Goal: Check status: Check status

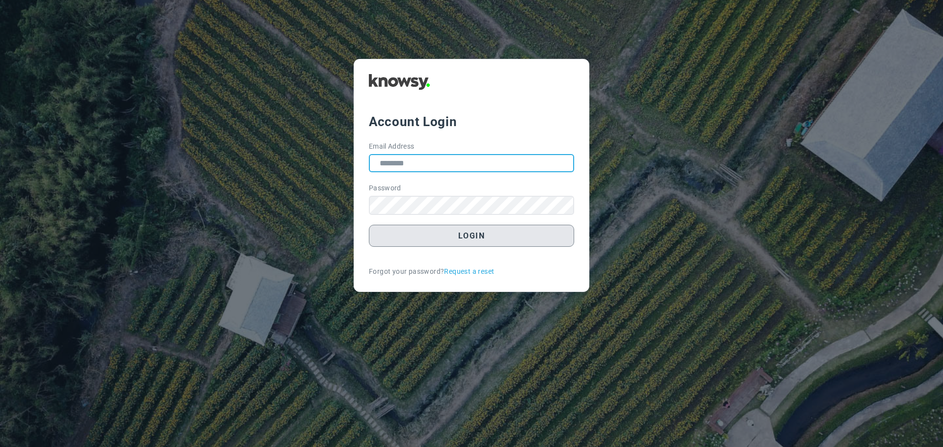
type input "**********"
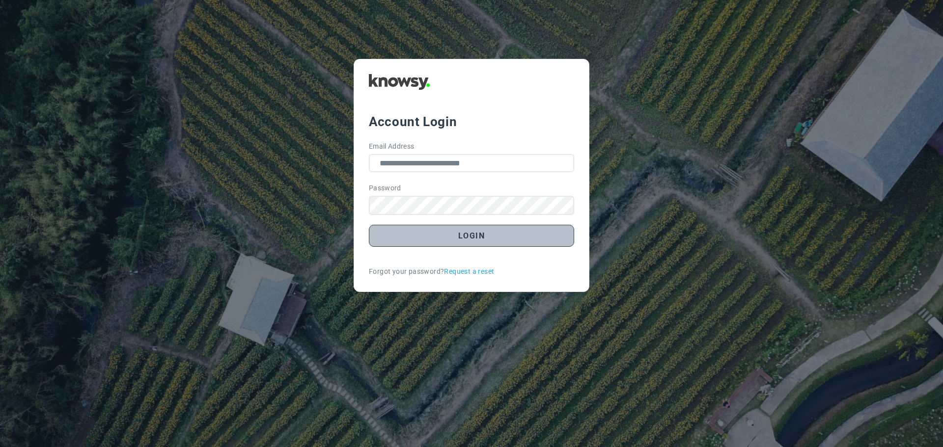
click at [471, 238] on button "Login" at bounding box center [471, 236] width 205 height 22
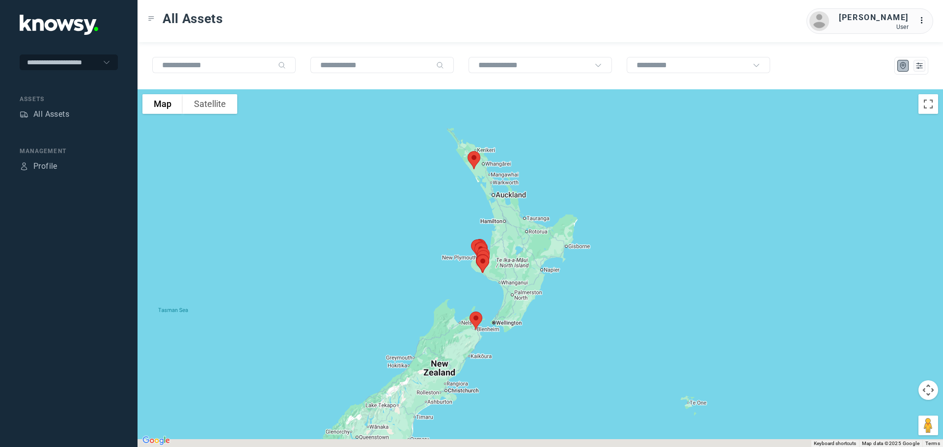
drag, startPoint x: 503, startPoint y: 283, endPoint x: 413, endPoint y: 257, distance: 94.5
click at [415, 257] on div at bounding box center [540, 268] width 805 height 358
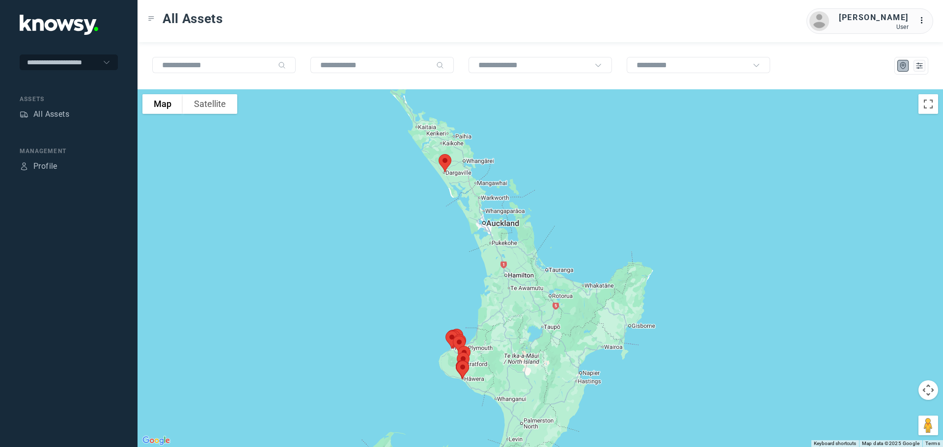
drag, startPoint x: 439, startPoint y: 131, endPoint x: 453, endPoint y: 183, distance: 54.0
click at [453, 183] on div "To navigate, press the arrow keys." at bounding box center [540, 268] width 805 height 358
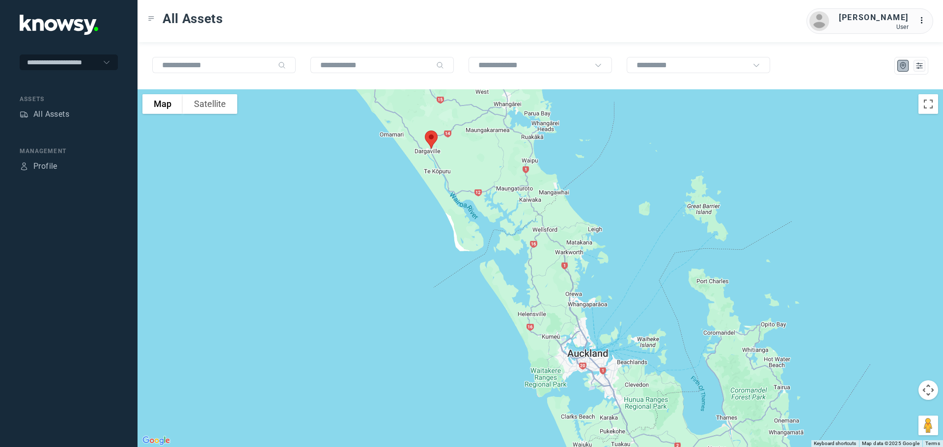
drag, startPoint x: 453, startPoint y: 171, endPoint x: 456, endPoint y: 186, distance: 15.0
click at [456, 186] on div at bounding box center [540, 268] width 805 height 358
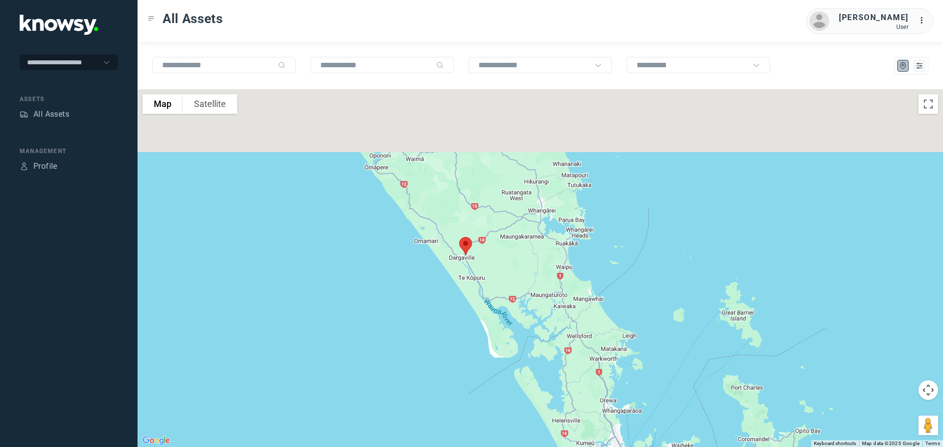
drag, startPoint x: 481, startPoint y: 167, endPoint x: 493, endPoint y: 264, distance: 97.9
click at [493, 270] on div at bounding box center [540, 268] width 805 height 358
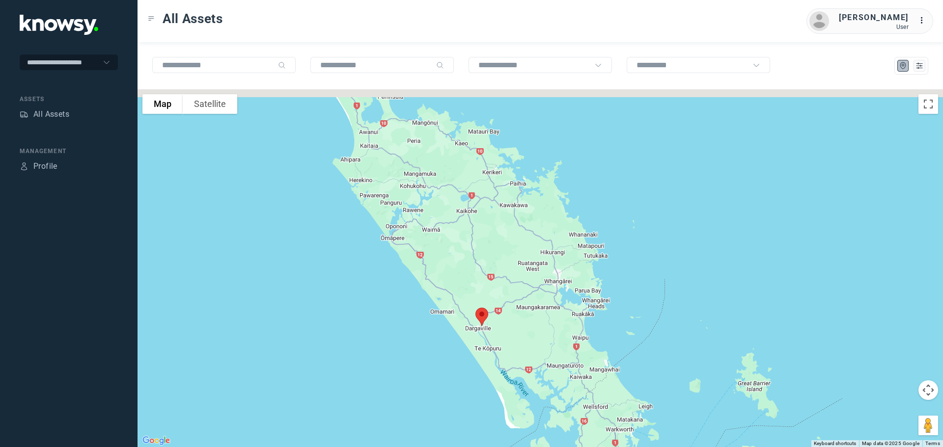
drag, startPoint x: 437, startPoint y: 165, endPoint x: 457, endPoint y: 250, distance: 86.8
click at [457, 250] on div at bounding box center [540, 268] width 805 height 358
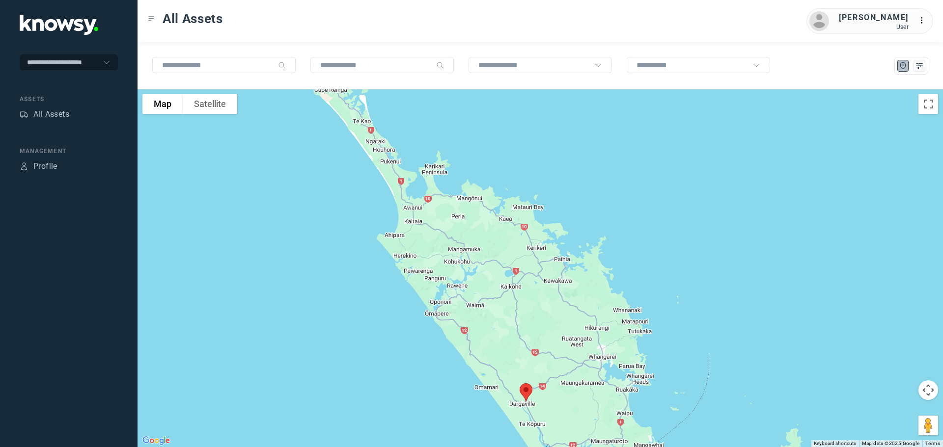
drag, startPoint x: 424, startPoint y: 200, endPoint x: 466, endPoint y: 243, distance: 60.1
click at [466, 243] on div at bounding box center [540, 268] width 805 height 358
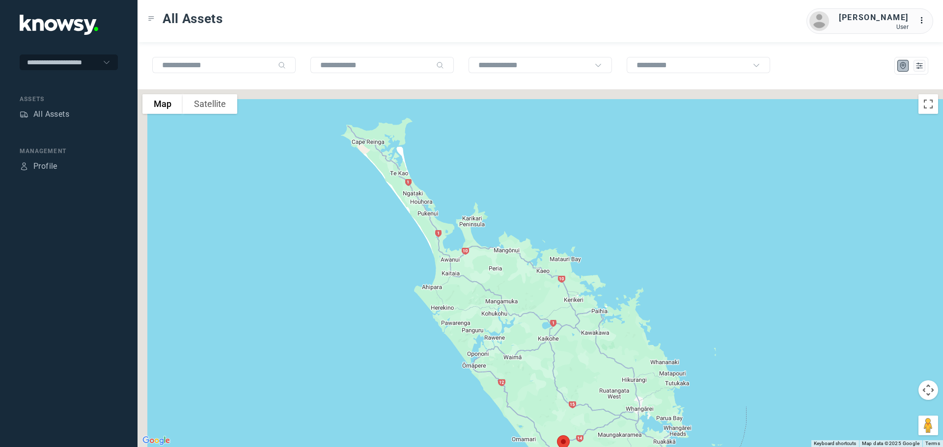
drag, startPoint x: 441, startPoint y: 204, endPoint x: 444, endPoint y: 218, distance: 14.5
click at [460, 232] on div at bounding box center [540, 268] width 805 height 358
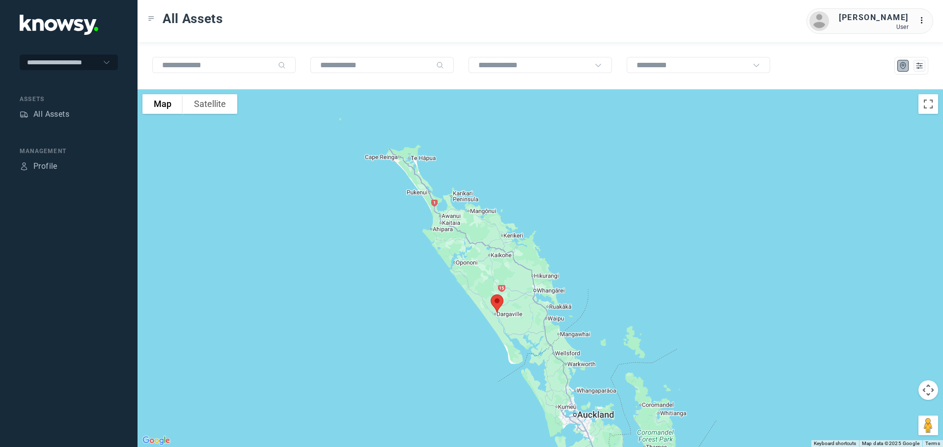
drag, startPoint x: 469, startPoint y: 230, endPoint x: 412, endPoint y: 86, distance: 155.2
click at [412, 86] on div "To navigate the map with touch gestures double-tap and hold your finger on the …" at bounding box center [540, 244] width 805 height 405
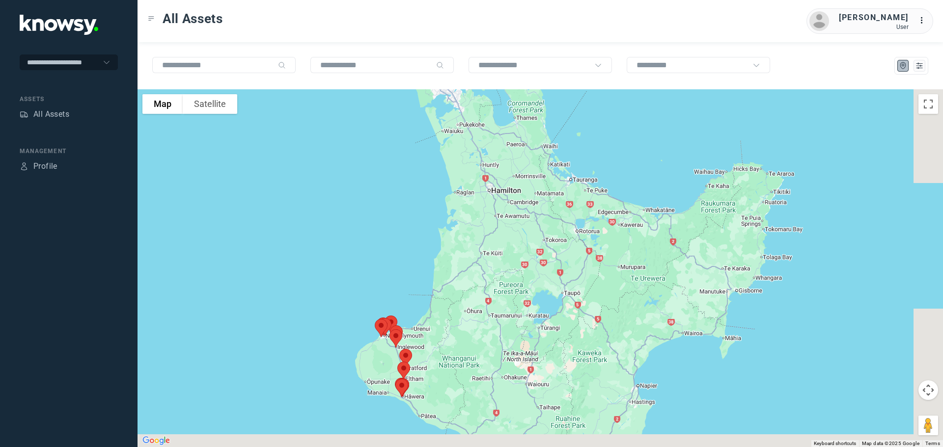
drag, startPoint x: 477, startPoint y: 195, endPoint x: 424, endPoint y: 89, distance: 119.3
click at [424, 89] on div at bounding box center [540, 268] width 805 height 358
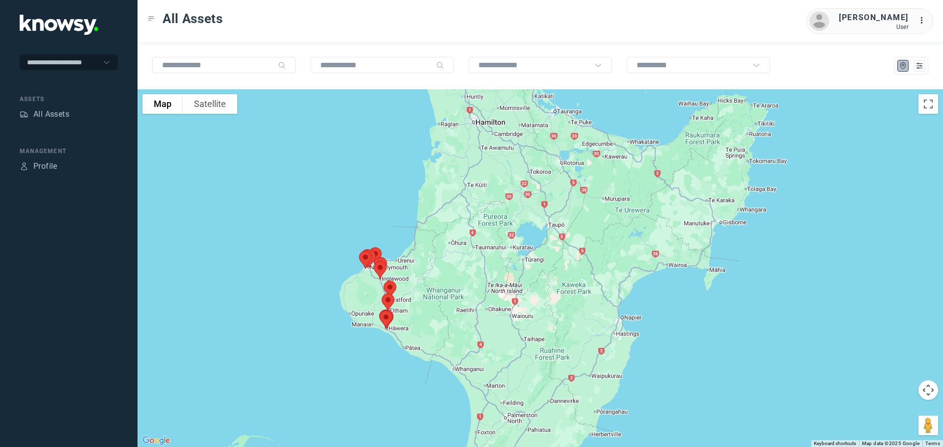
drag, startPoint x: 473, startPoint y: 232, endPoint x: 464, endPoint y: 108, distance: 124.6
click at [464, 108] on div at bounding box center [540, 268] width 805 height 358
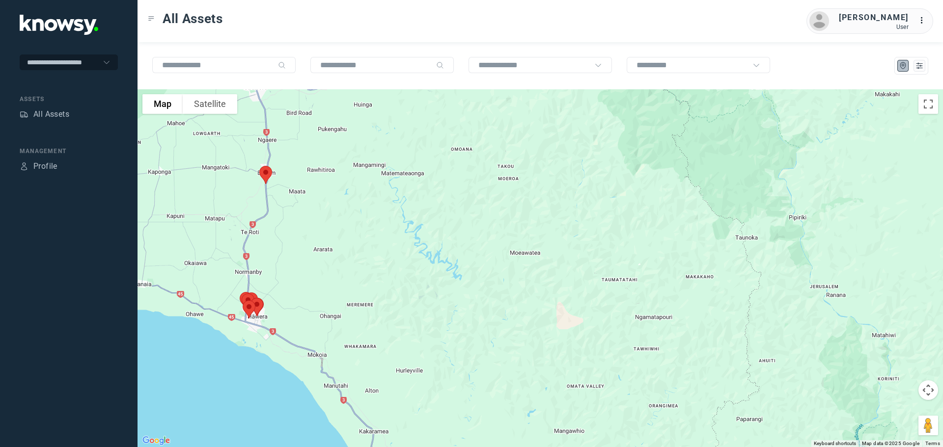
drag, startPoint x: 344, startPoint y: 180, endPoint x: 412, endPoint y: 203, distance: 72.1
click at [412, 203] on div at bounding box center [540, 268] width 805 height 358
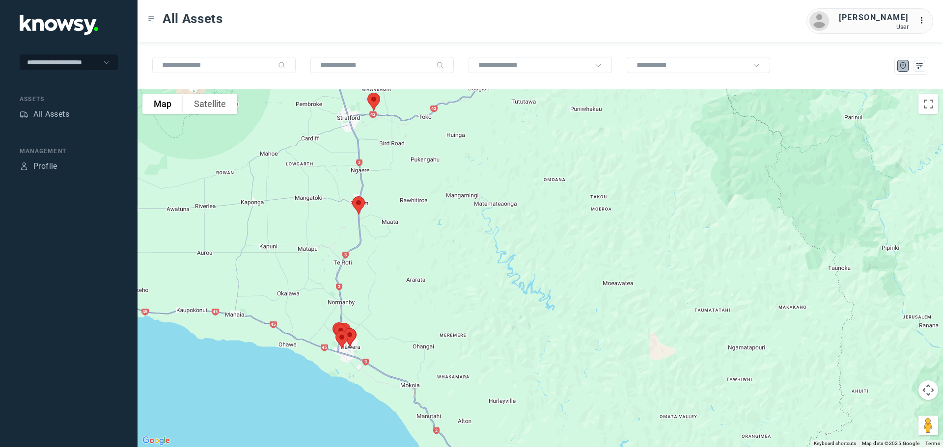
click at [360, 203] on img at bounding box center [358, 206] width 21 height 26
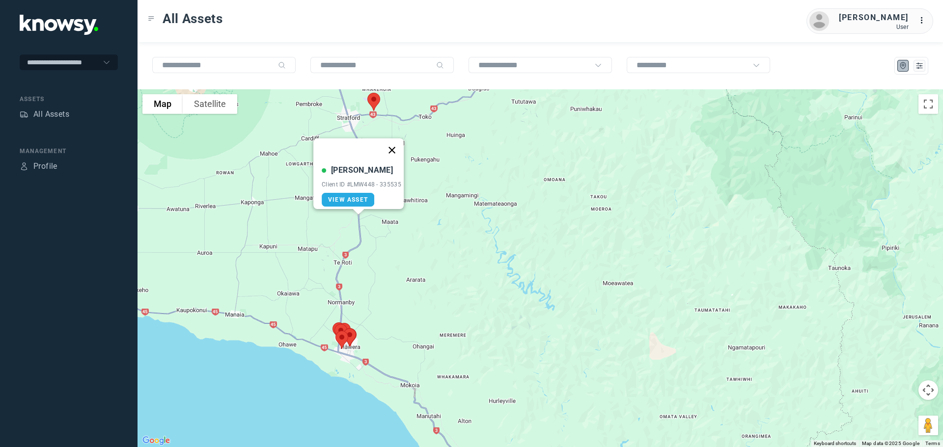
click at [394, 145] on button "Close" at bounding box center [392, 151] width 24 height 24
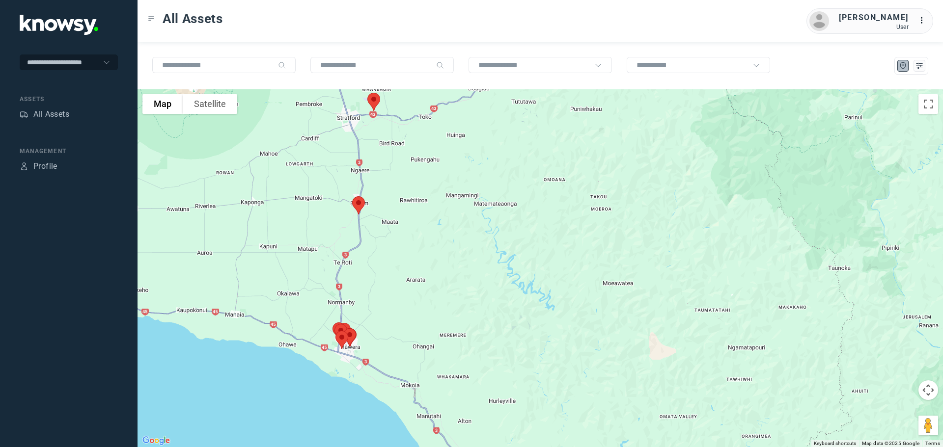
click at [371, 97] on img at bounding box center [373, 102] width 21 height 26
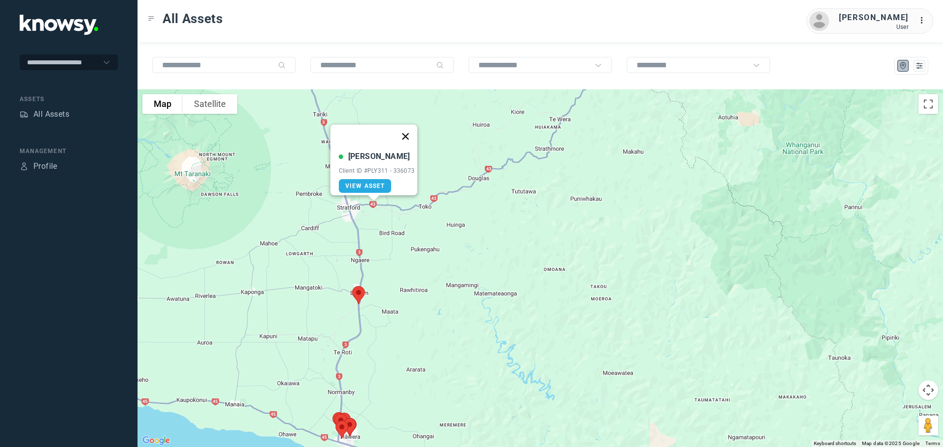
click at [406, 132] on button "Close" at bounding box center [405, 137] width 24 height 24
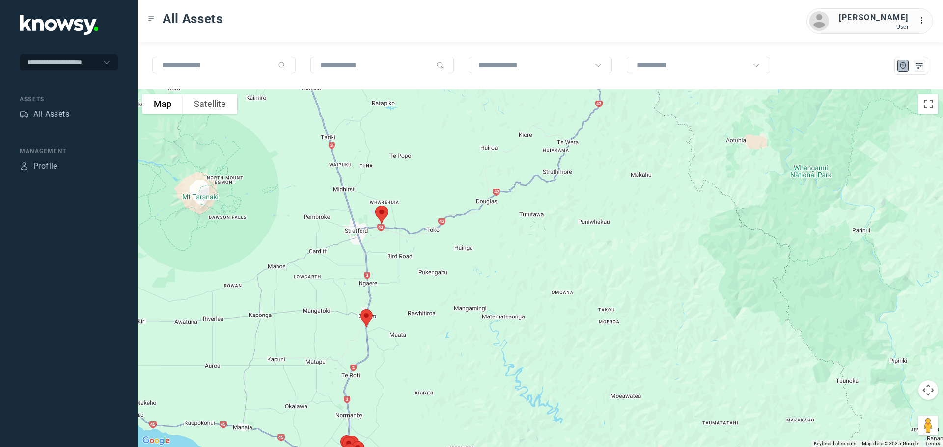
drag, startPoint x: 378, startPoint y: 232, endPoint x: 397, endPoint y: 272, distance: 44.8
click at [398, 292] on div "To navigate, press the arrow keys." at bounding box center [540, 268] width 805 height 358
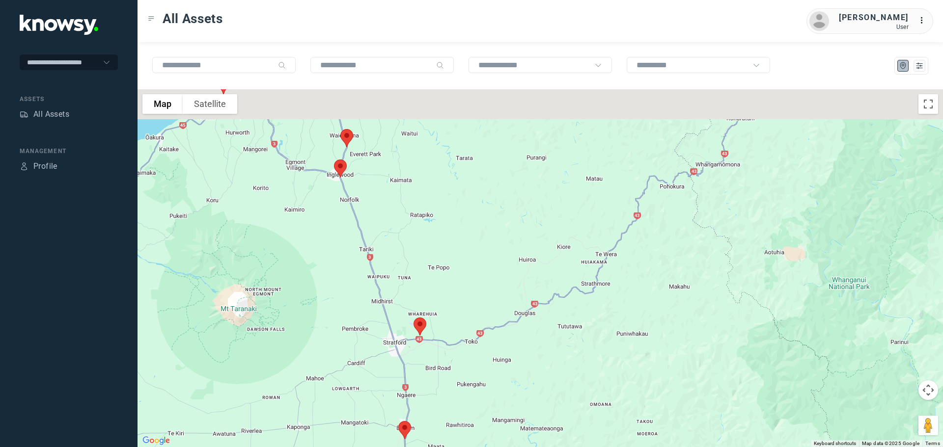
drag, startPoint x: 392, startPoint y: 239, endPoint x: 397, endPoint y: 252, distance: 14.3
click at [397, 252] on div at bounding box center [540, 268] width 805 height 358
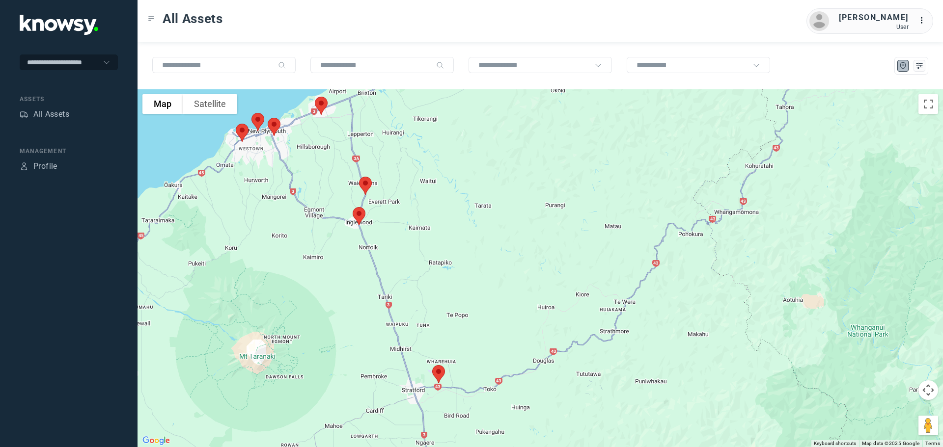
drag, startPoint x: 378, startPoint y: 211, endPoint x: 394, endPoint y: 234, distance: 27.8
click at [394, 234] on div at bounding box center [540, 268] width 805 height 358
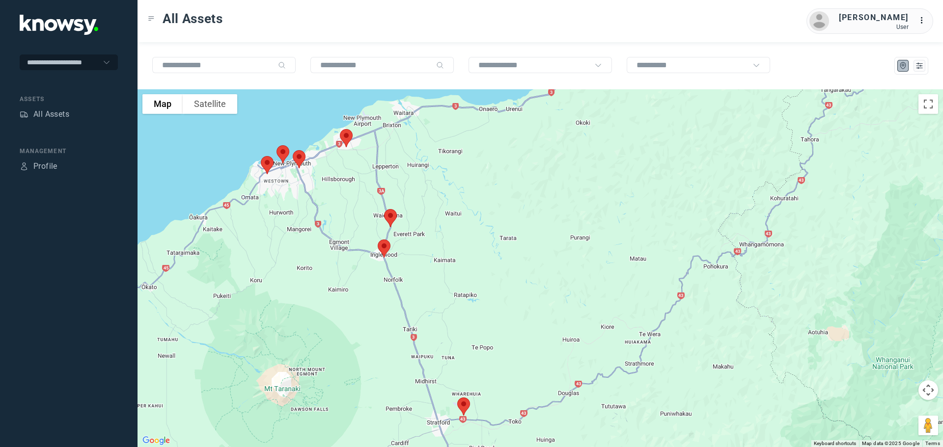
click at [387, 214] on img at bounding box center [390, 218] width 21 height 26
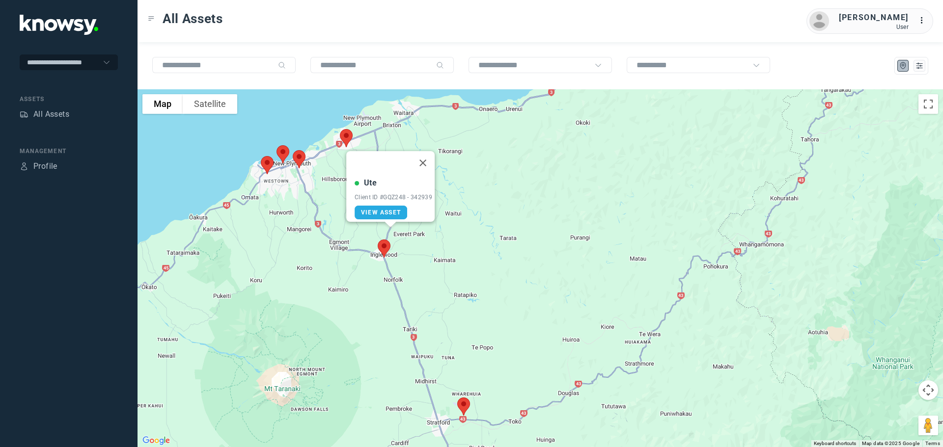
click at [425, 157] on button "Close" at bounding box center [423, 163] width 24 height 24
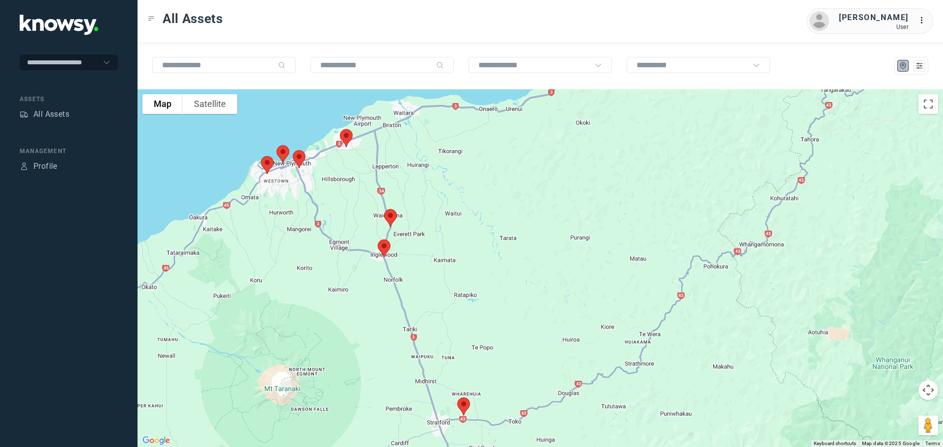
click at [385, 248] on img at bounding box center [384, 249] width 21 height 26
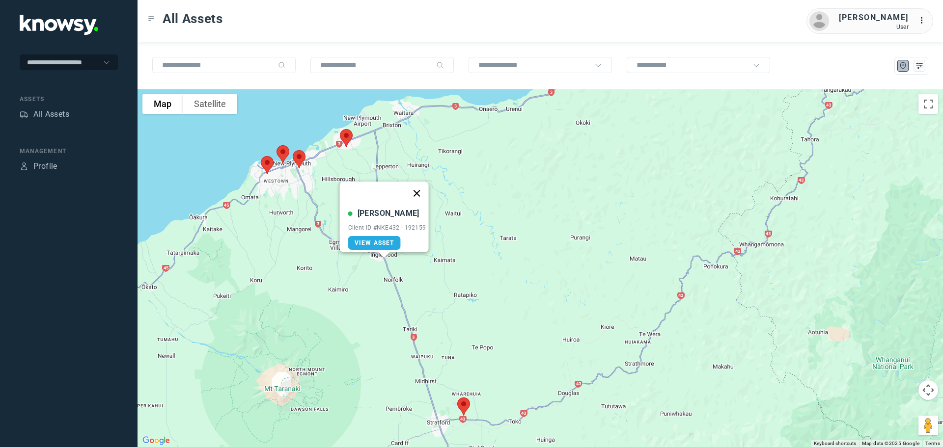
click at [416, 187] on button "Close" at bounding box center [417, 194] width 24 height 24
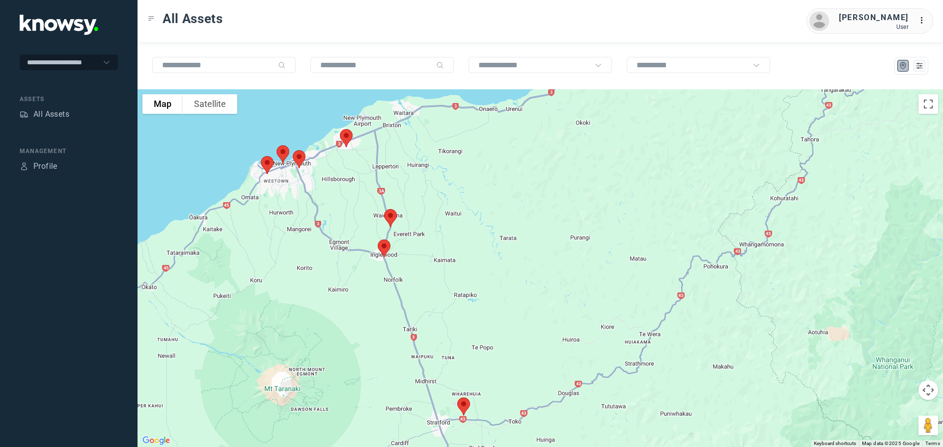
click at [345, 139] on img at bounding box center [346, 138] width 21 height 26
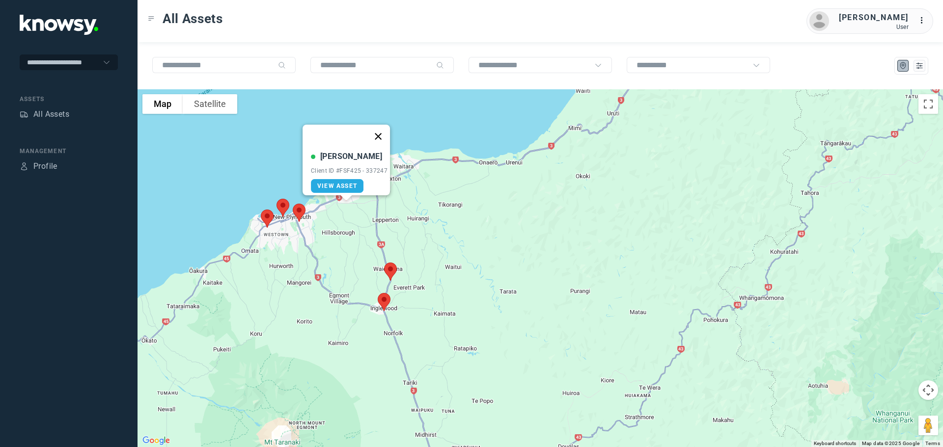
click at [378, 131] on button "Close" at bounding box center [378, 137] width 24 height 24
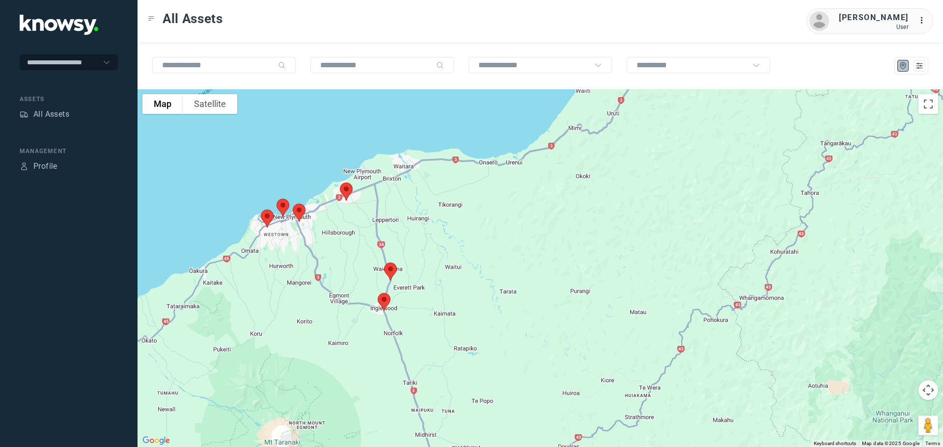
click at [302, 210] on img at bounding box center [299, 213] width 21 height 26
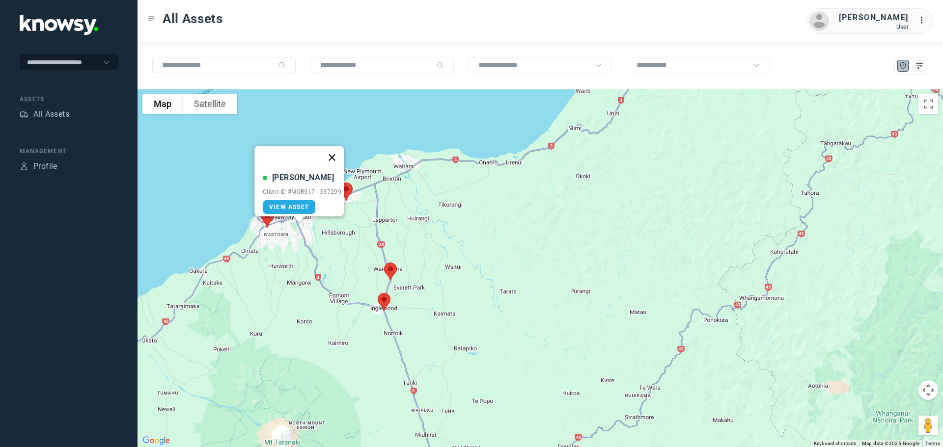
click at [334, 149] on button "Close" at bounding box center [332, 158] width 24 height 24
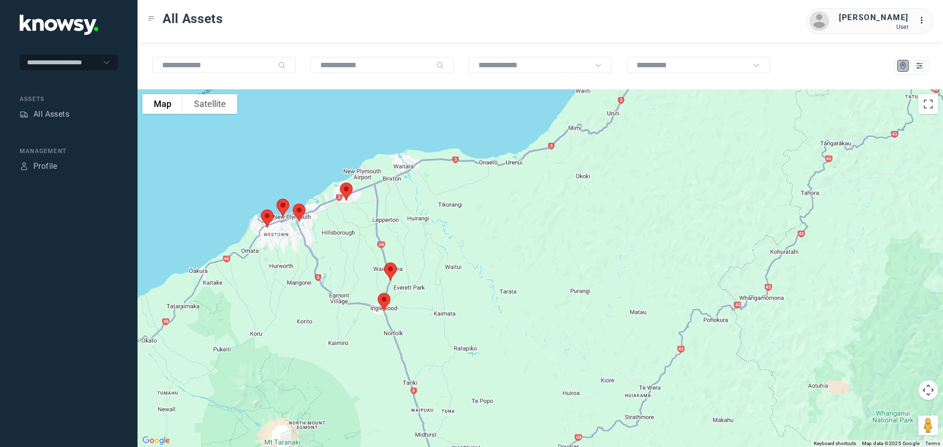
click at [269, 217] on img at bounding box center [267, 219] width 21 height 26
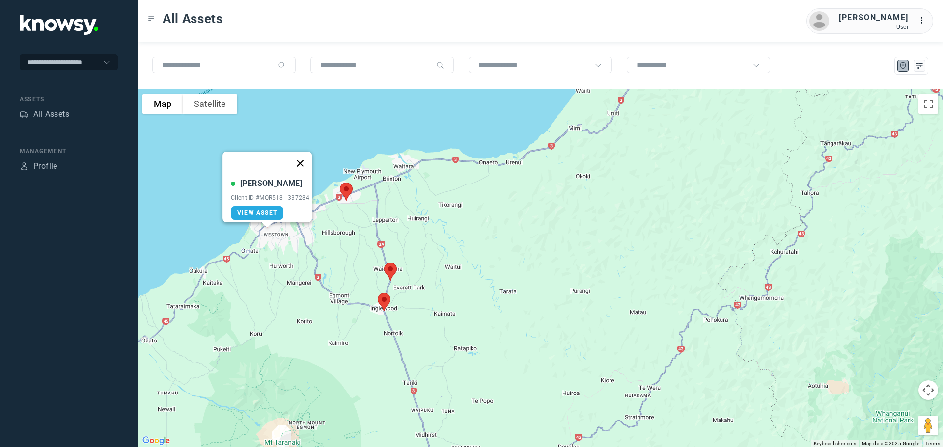
click at [301, 157] on button "Close" at bounding box center [300, 164] width 24 height 24
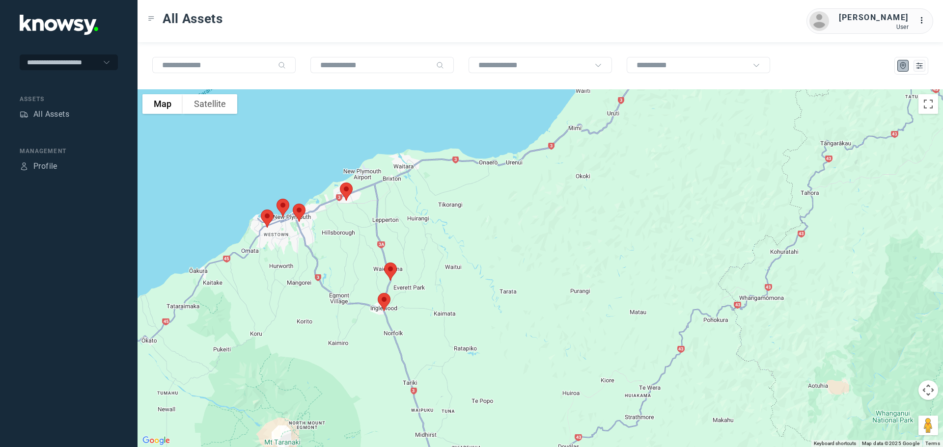
click at [285, 201] on img at bounding box center [283, 208] width 21 height 26
click at [281, 205] on img at bounding box center [282, 208] width 21 height 26
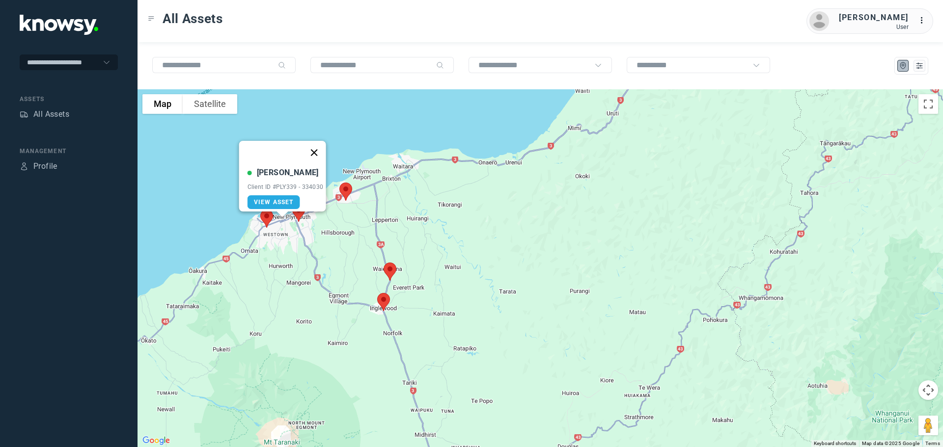
click at [317, 143] on button "Close" at bounding box center [314, 153] width 24 height 24
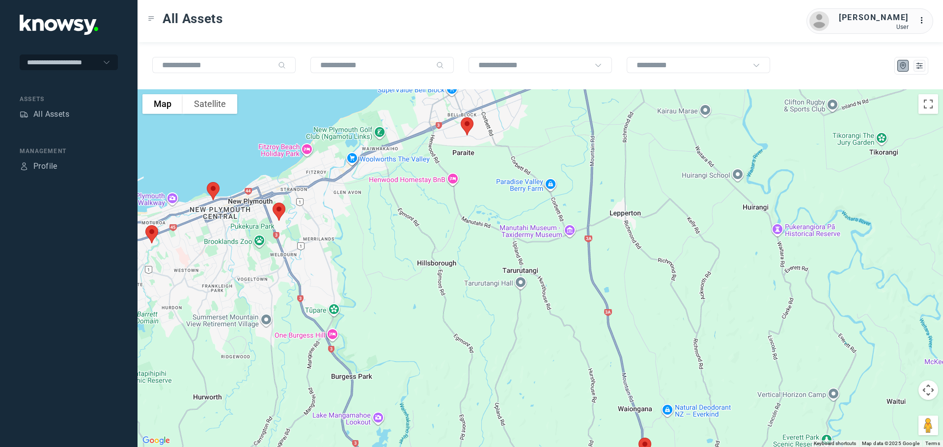
click at [463, 130] on img at bounding box center [467, 126] width 21 height 26
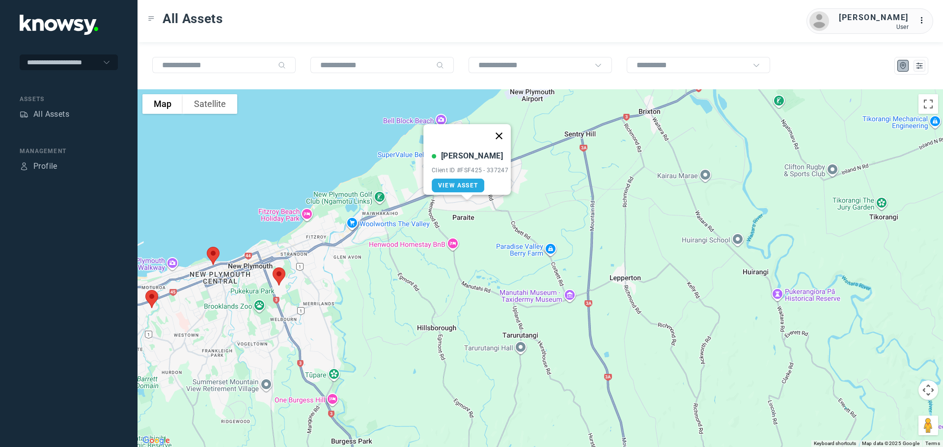
click at [500, 133] on button "Close" at bounding box center [499, 136] width 24 height 24
click at [282, 277] on img at bounding box center [279, 277] width 21 height 26
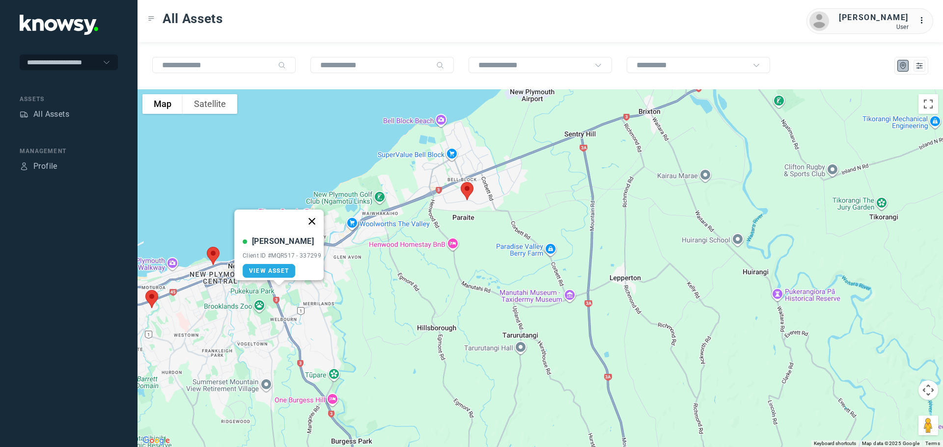
click at [321, 213] on button "Close" at bounding box center [312, 222] width 24 height 24
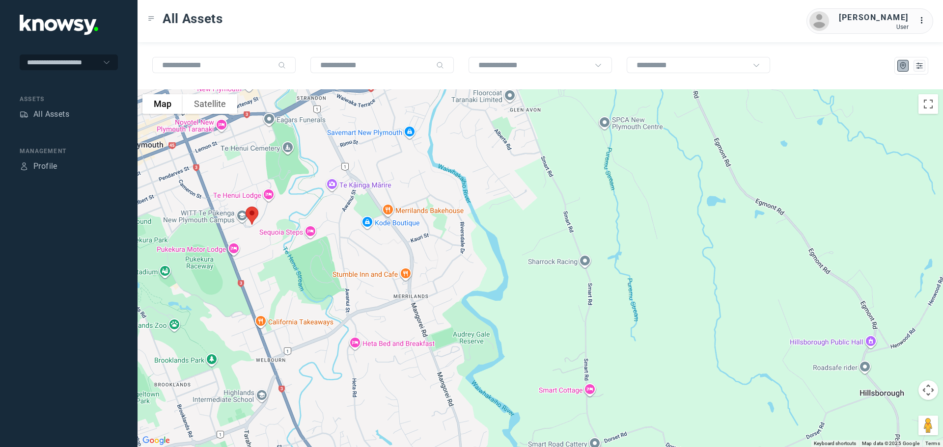
drag, startPoint x: 211, startPoint y: 256, endPoint x: 249, endPoint y: 238, distance: 42.0
click at [249, 238] on div at bounding box center [540, 268] width 805 height 358
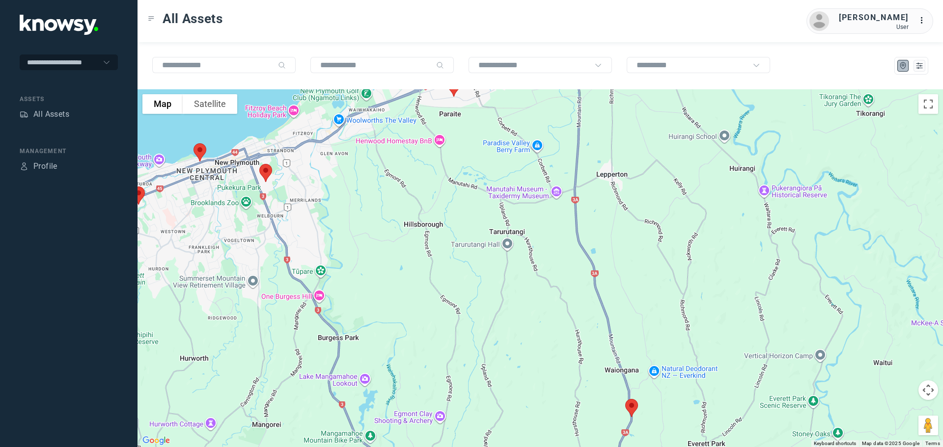
drag, startPoint x: 309, startPoint y: 333, endPoint x: 322, endPoint y: 279, distance: 54.9
click at [322, 279] on div at bounding box center [540, 268] width 805 height 358
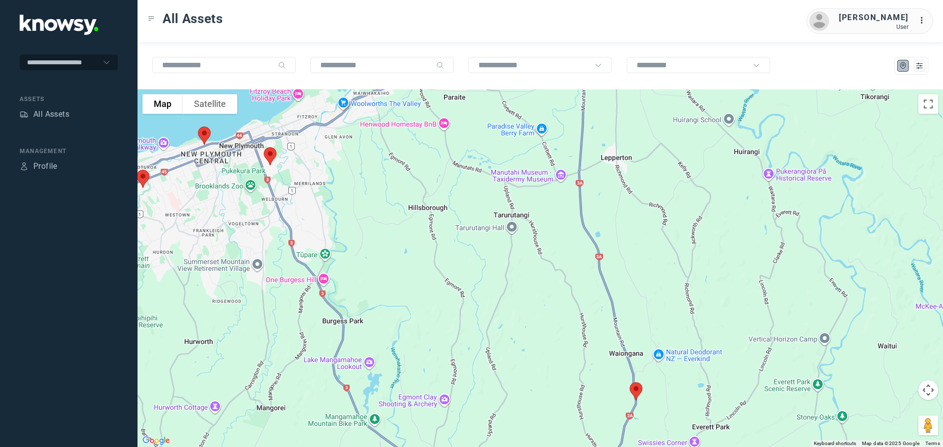
drag, startPoint x: 382, startPoint y: 273, endPoint x: 384, endPoint y: 245, distance: 28.1
click at [384, 245] on div at bounding box center [540, 268] width 805 height 358
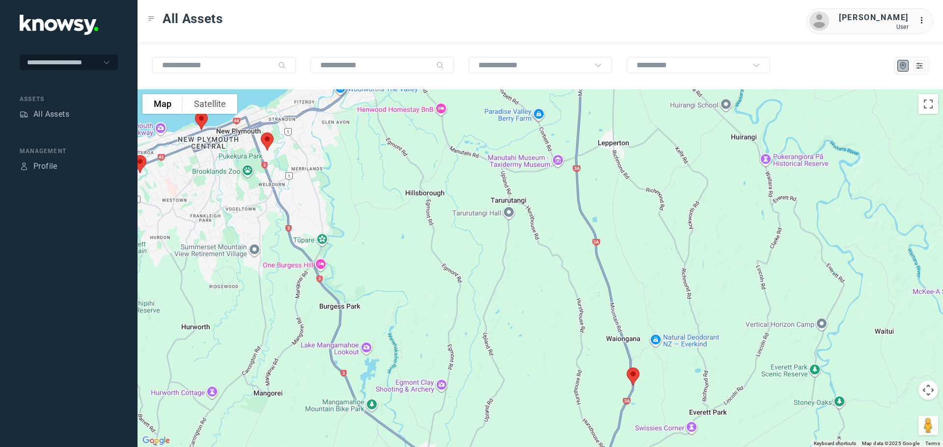
click at [633, 377] on img at bounding box center [633, 377] width 21 height 26
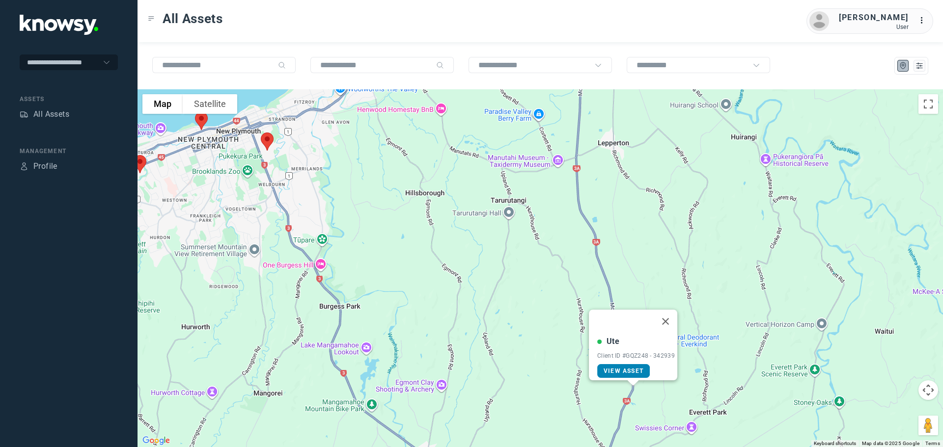
click at [620, 368] on span "View Asset" at bounding box center [624, 371] width 40 height 7
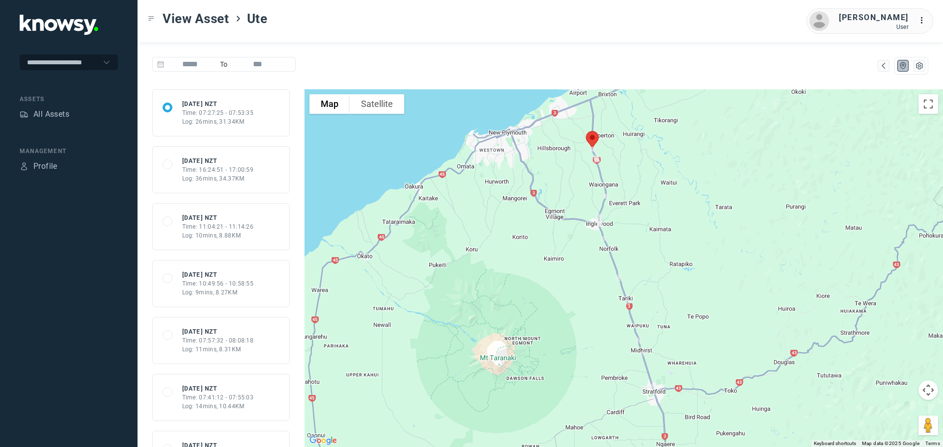
click at [208, 177] on div "Log: 36mins, 34.37KM" at bounding box center [218, 178] width 72 height 9
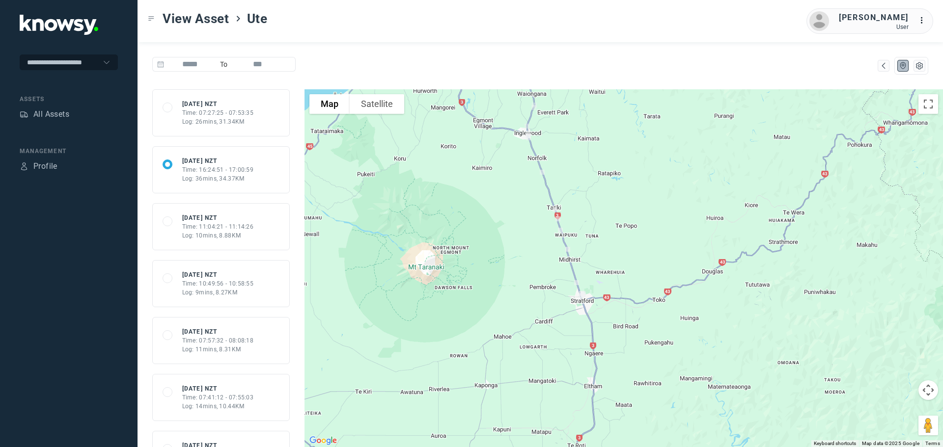
drag, startPoint x: 559, startPoint y: 300, endPoint x: 489, endPoint y: 201, distance: 120.5
click at [489, 201] on div at bounding box center [624, 268] width 638 height 358
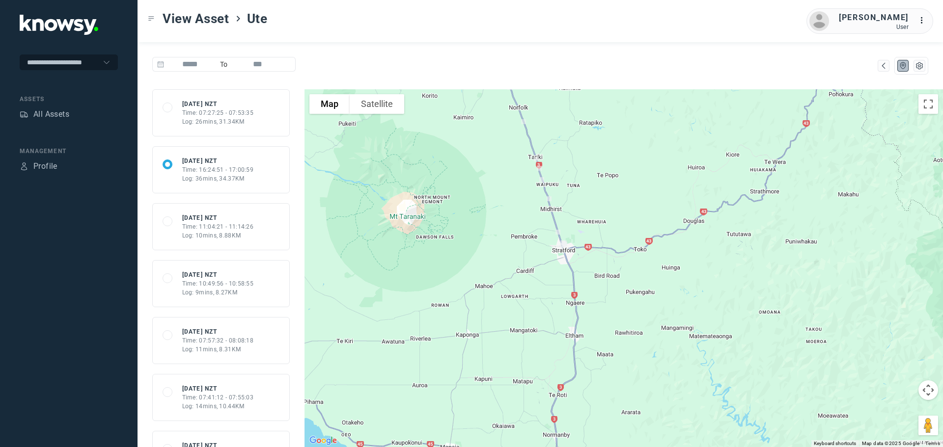
drag, startPoint x: 511, startPoint y: 232, endPoint x: 504, endPoint y: 215, distance: 18.3
click at [505, 215] on div at bounding box center [624, 268] width 638 height 358
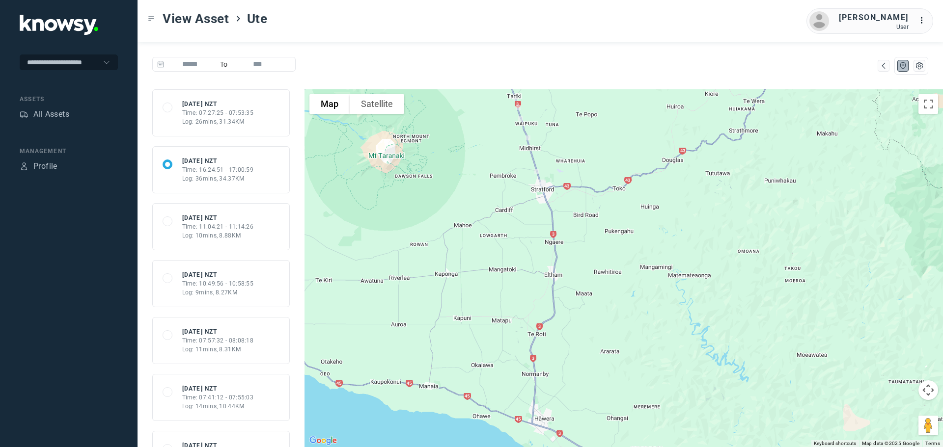
drag, startPoint x: 542, startPoint y: 285, endPoint x: 520, endPoint y: 215, distance: 73.5
click at [520, 215] on div at bounding box center [624, 268] width 638 height 358
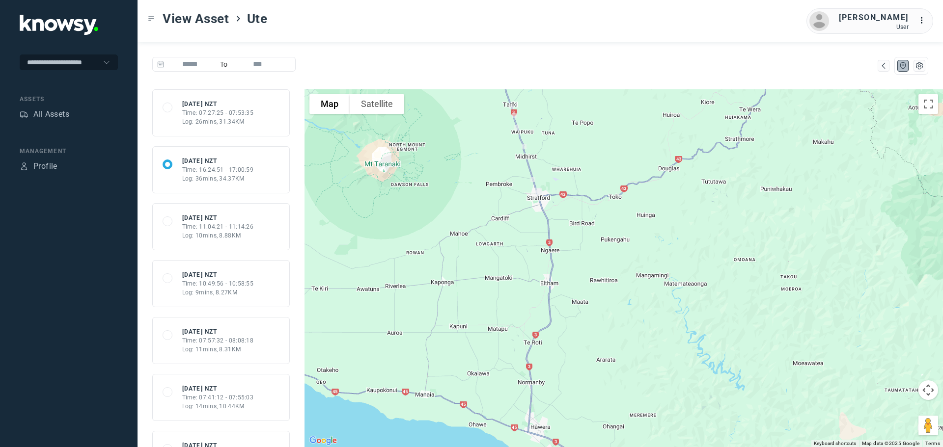
drag, startPoint x: 500, startPoint y: 218, endPoint x: 499, endPoint y: 242, distance: 23.6
click at [499, 242] on div at bounding box center [624, 268] width 638 height 358
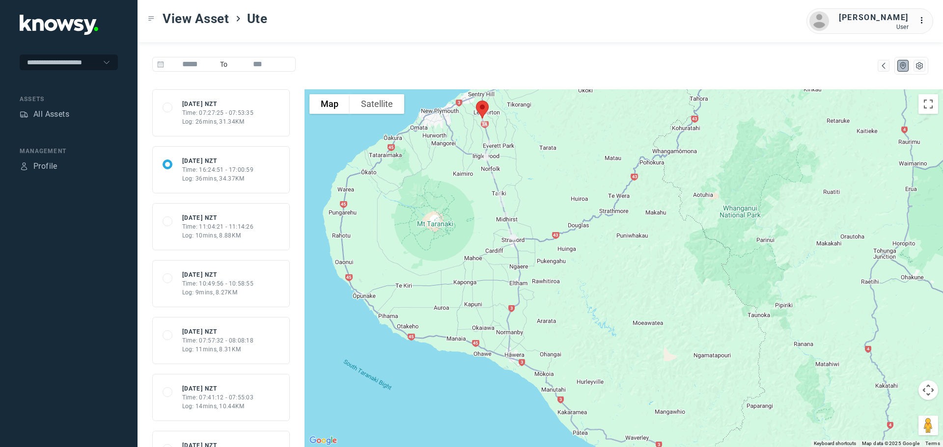
drag, startPoint x: 482, startPoint y: 205, endPoint x: 474, endPoint y: 229, distance: 25.0
click at [474, 227] on div at bounding box center [624, 268] width 638 height 358
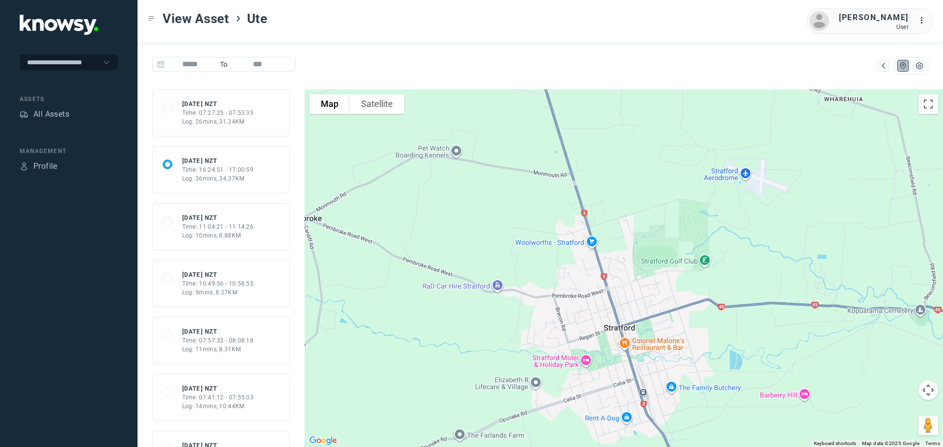
drag, startPoint x: 560, startPoint y: 267, endPoint x: 476, endPoint y: 238, distance: 88.4
click at [477, 239] on div at bounding box center [624, 268] width 638 height 358
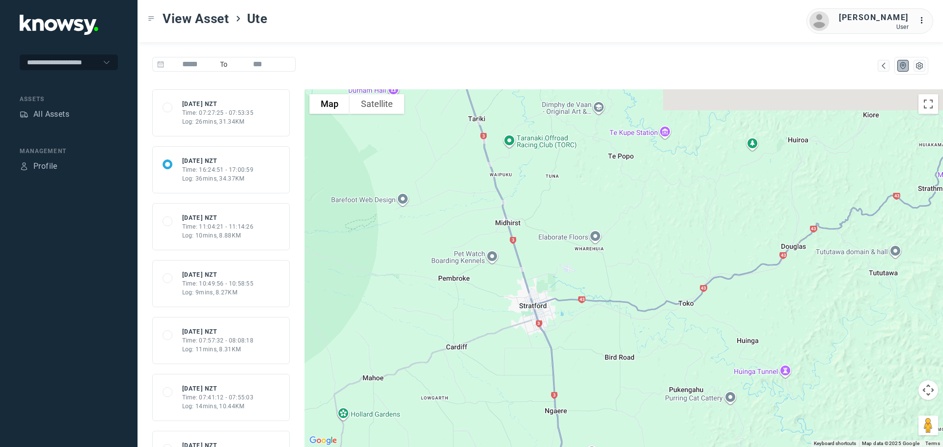
drag, startPoint x: 442, startPoint y: 162, endPoint x: 483, endPoint y: 240, distance: 88.5
click at [483, 240] on div at bounding box center [624, 268] width 638 height 358
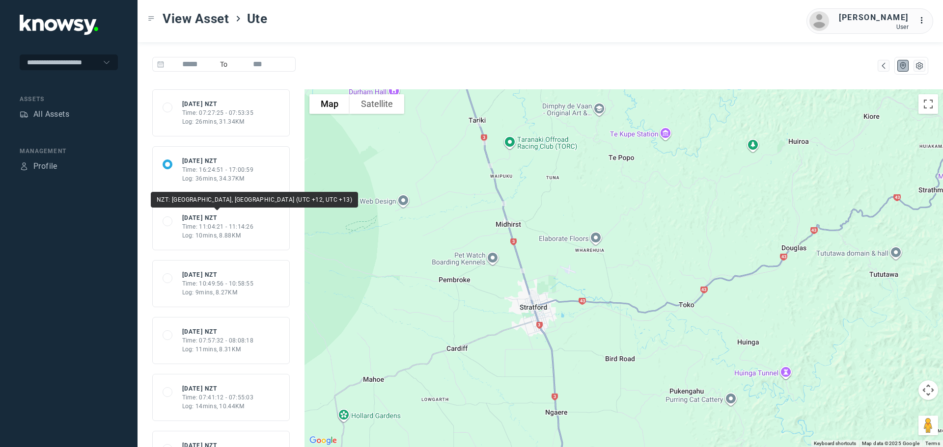
click at [201, 217] on div "[DATE] NZT" at bounding box center [218, 218] width 72 height 9
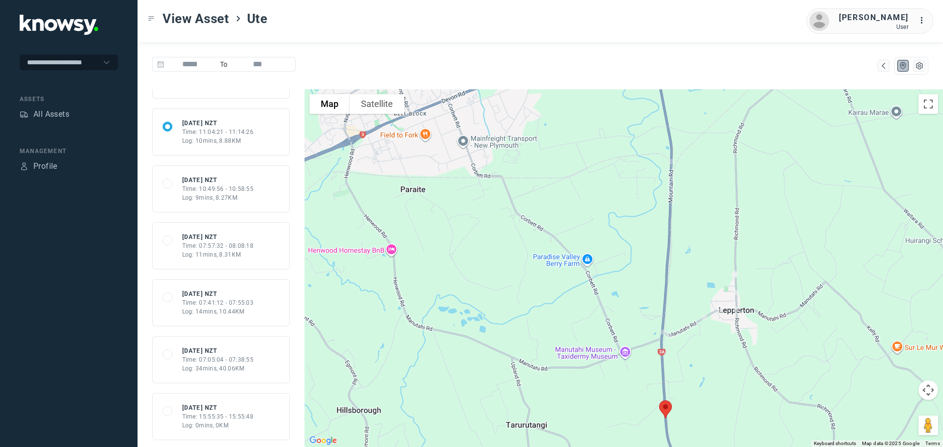
scroll to position [98, 0]
click at [230, 352] on div "Time: 07:05:04 - 07:38:55" at bounding box center [218, 356] width 72 height 9
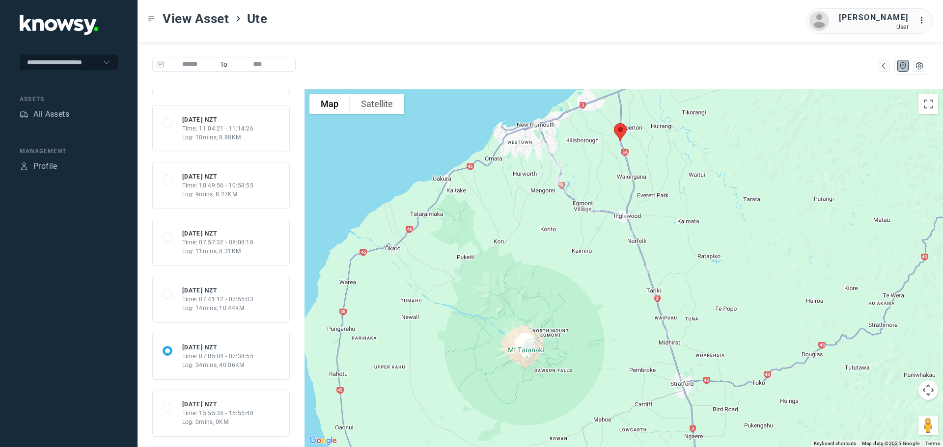
drag, startPoint x: 615, startPoint y: 331, endPoint x: 604, endPoint y: 321, distance: 15.3
click at [604, 321] on div at bounding box center [624, 268] width 638 height 358
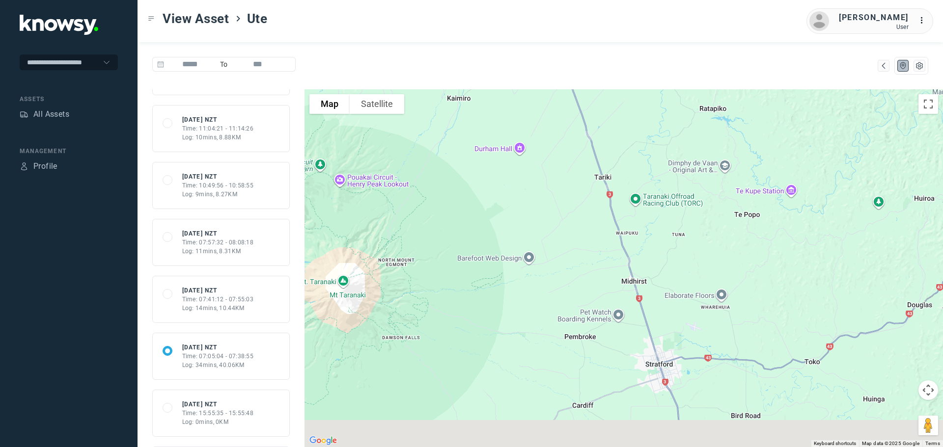
drag, startPoint x: 632, startPoint y: 265, endPoint x: 541, endPoint y: 130, distance: 162.1
click at [541, 130] on div at bounding box center [624, 268] width 638 height 358
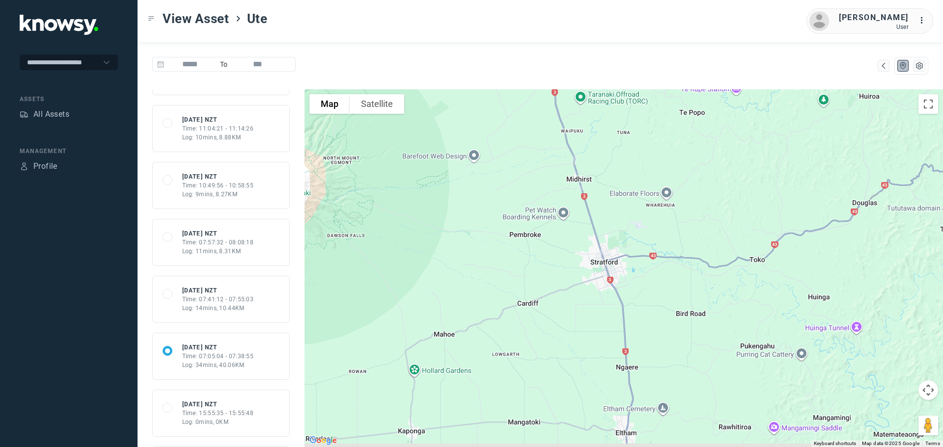
drag, startPoint x: 590, startPoint y: 240, endPoint x: 548, endPoint y: 160, distance: 91.2
click at [548, 160] on div at bounding box center [624, 268] width 638 height 358
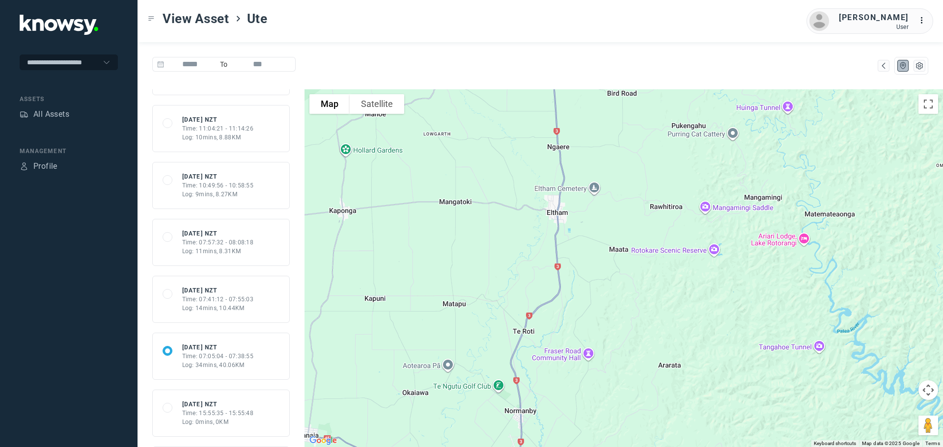
drag, startPoint x: 618, startPoint y: 273, endPoint x: 615, endPoint y: 188, distance: 85.0
click at [615, 188] on div at bounding box center [624, 268] width 638 height 358
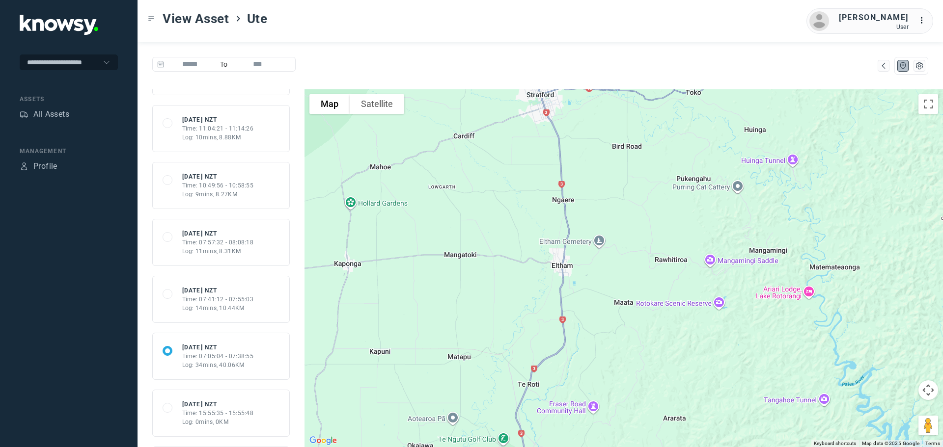
drag, startPoint x: 552, startPoint y: 285, endPoint x: 560, endPoint y: 322, distance: 37.7
click at [559, 322] on div at bounding box center [624, 268] width 638 height 358
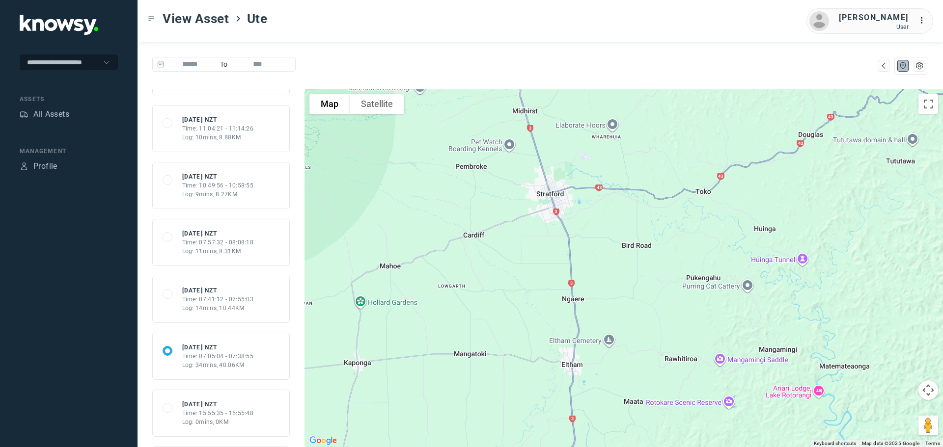
drag, startPoint x: 546, startPoint y: 287, endPoint x: 546, endPoint y: 306, distance: 19.2
click at [546, 306] on div at bounding box center [624, 268] width 638 height 358
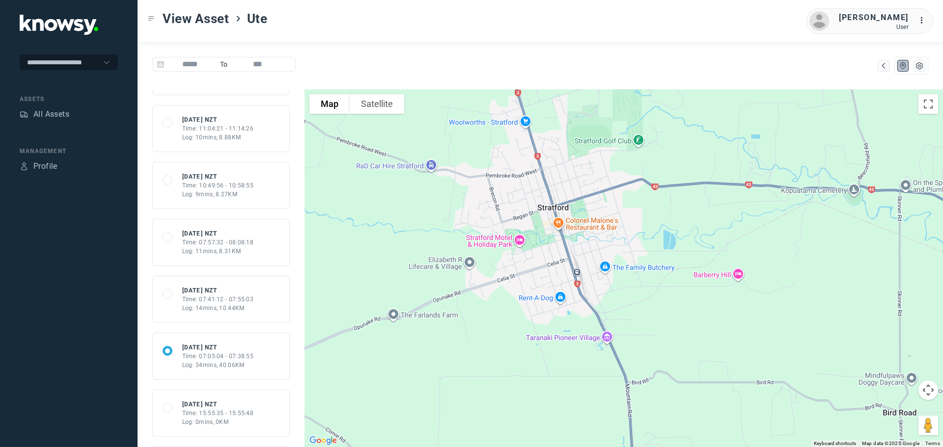
drag, startPoint x: 515, startPoint y: 232, endPoint x: 513, endPoint y: 277, distance: 45.7
click at [513, 277] on div at bounding box center [624, 268] width 638 height 358
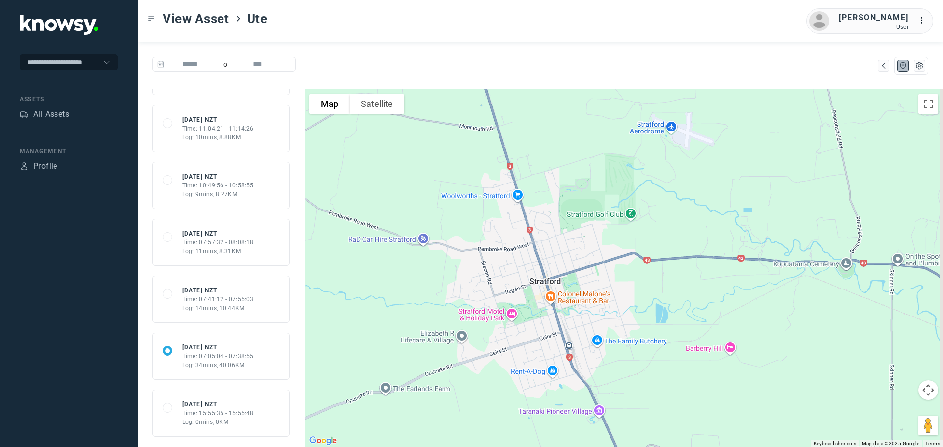
drag, startPoint x: 522, startPoint y: 248, endPoint x: 518, endPoint y: 260, distance: 12.9
click at [518, 260] on div at bounding box center [624, 268] width 638 height 358
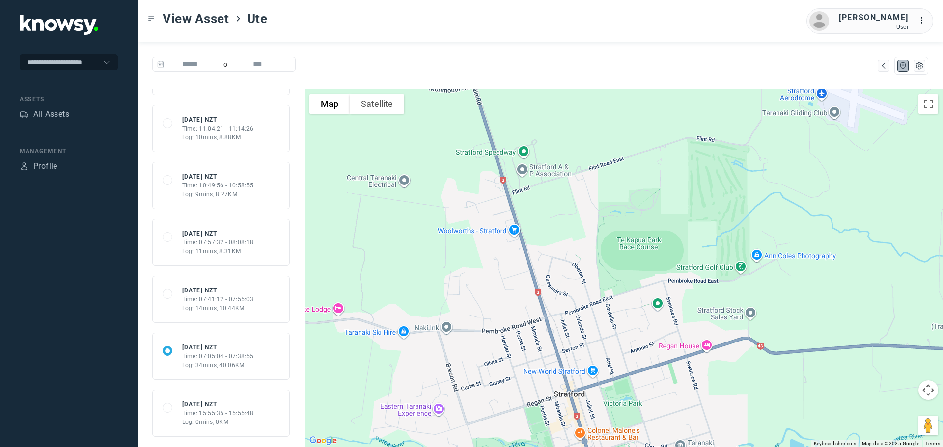
drag, startPoint x: 489, startPoint y: 229, endPoint x: 510, endPoint y: 301, distance: 74.1
click at [510, 301] on div at bounding box center [624, 268] width 638 height 358
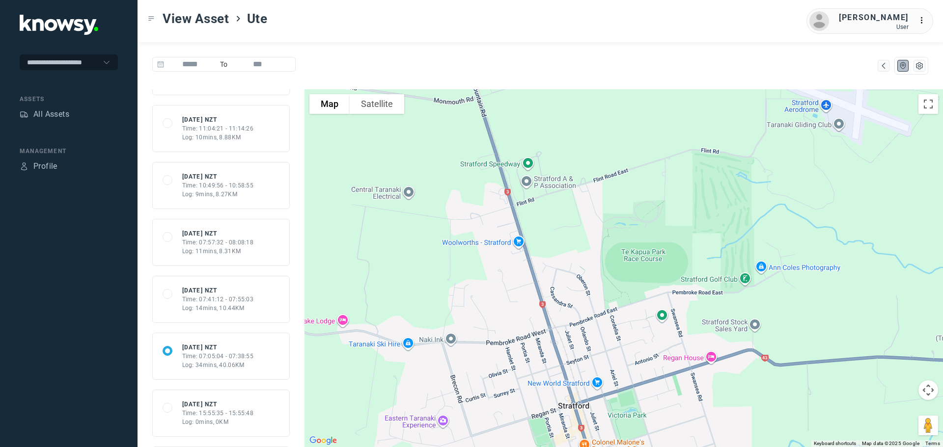
drag, startPoint x: 498, startPoint y: 217, endPoint x: 520, endPoint y: 269, distance: 57.2
click at [520, 269] on div at bounding box center [624, 268] width 638 height 358
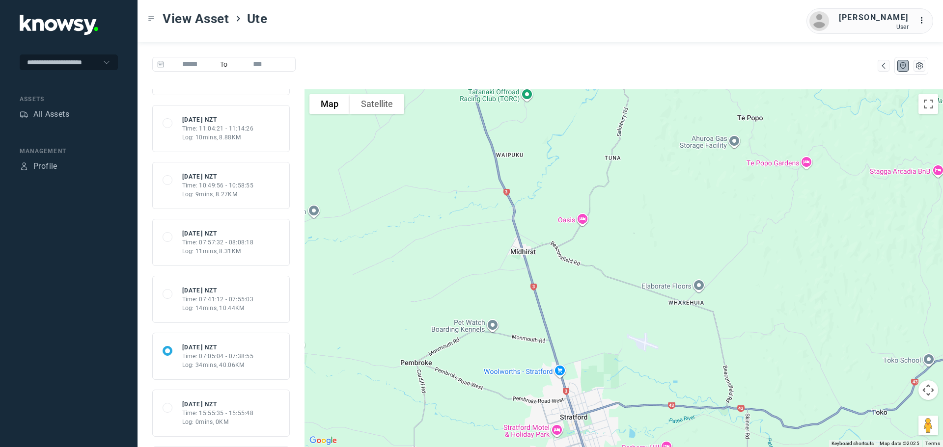
drag, startPoint x: 491, startPoint y: 248, endPoint x: 517, endPoint y: 328, distance: 84.6
click at [517, 328] on div at bounding box center [624, 268] width 638 height 358
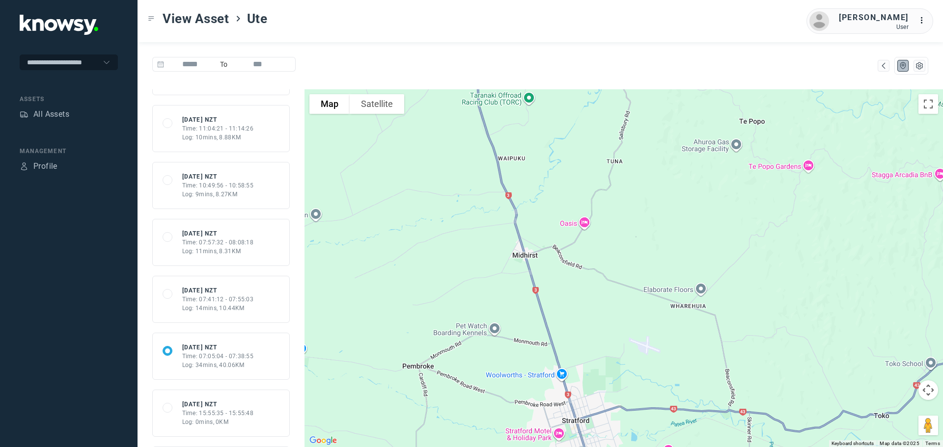
drag, startPoint x: 494, startPoint y: 275, endPoint x: 521, endPoint y: 342, distance: 72.5
click at [521, 342] on div at bounding box center [624, 268] width 638 height 358
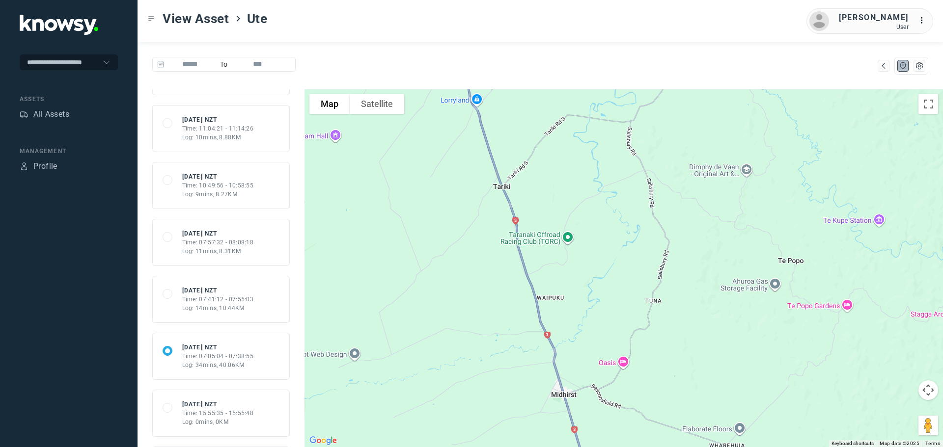
click at [493, 324] on div at bounding box center [624, 268] width 638 height 358
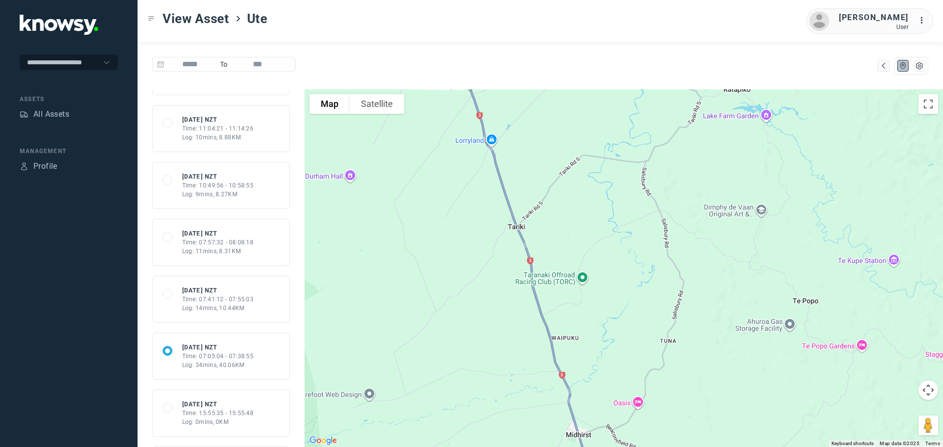
drag, startPoint x: 499, startPoint y: 308, endPoint x: 503, endPoint y: 318, distance: 11.4
click at [503, 318] on div at bounding box center [624, 268] width 638 height 358
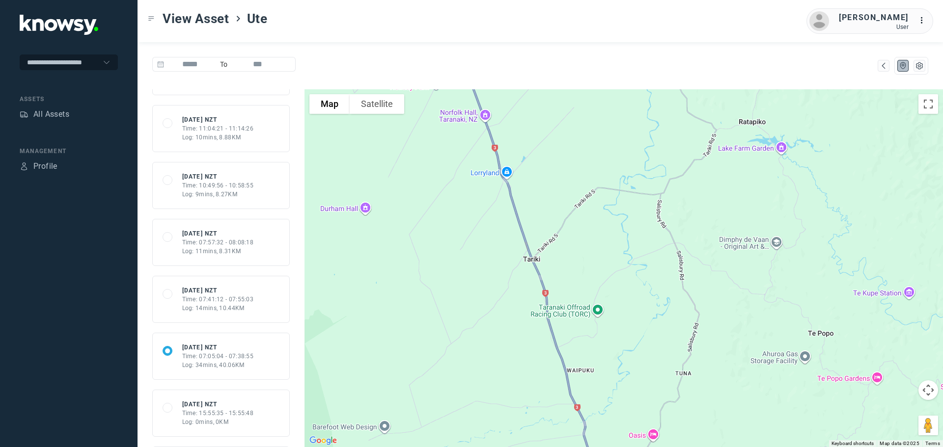
drag, startPoint x: 384, startPoint y: 169, endPoint x: 379, endPoint y: 184, distance: 15.5
click at [384, 185] on div at bounding box center [624, 268] width 638 height 358
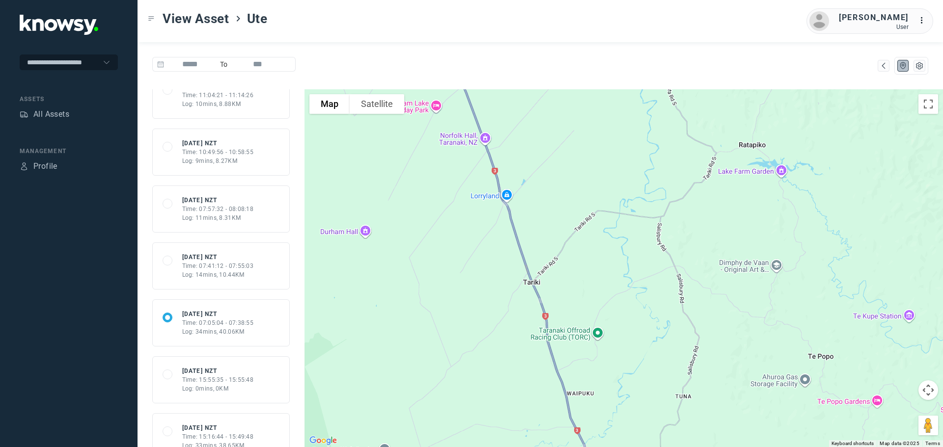
scroll to position [147, 0]
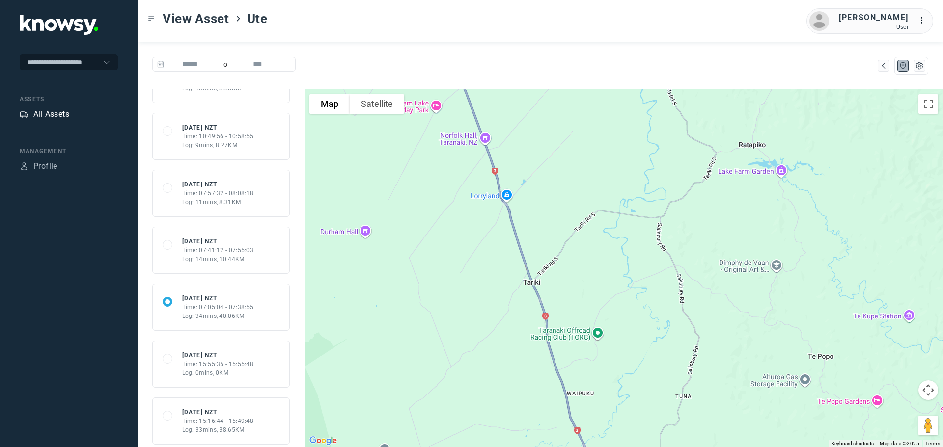
click at [50, 112] on div "All Assets" at bounding box center [51, 115] width 36 height 12
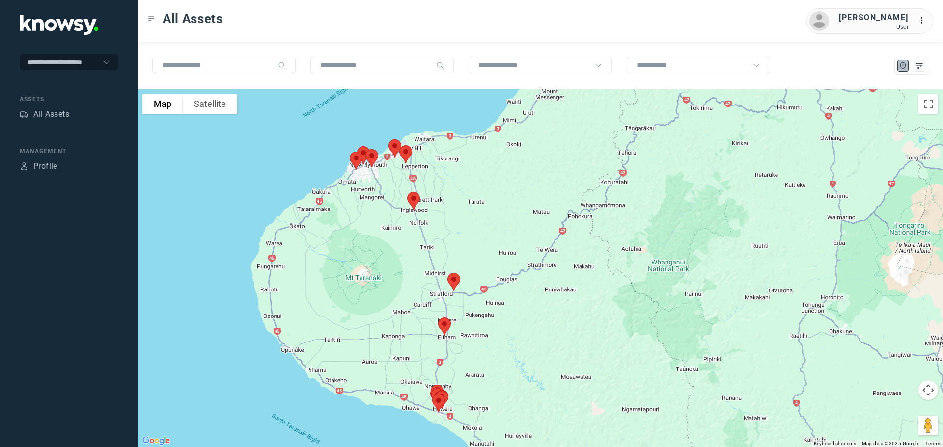
drag, startPoint x: 423, startPoint y: 204, endPoint x: 473, endPoint y: 206, distance: 50.1
click at [473, 206] on div at bounding box center [540, 268] width 805 height 358
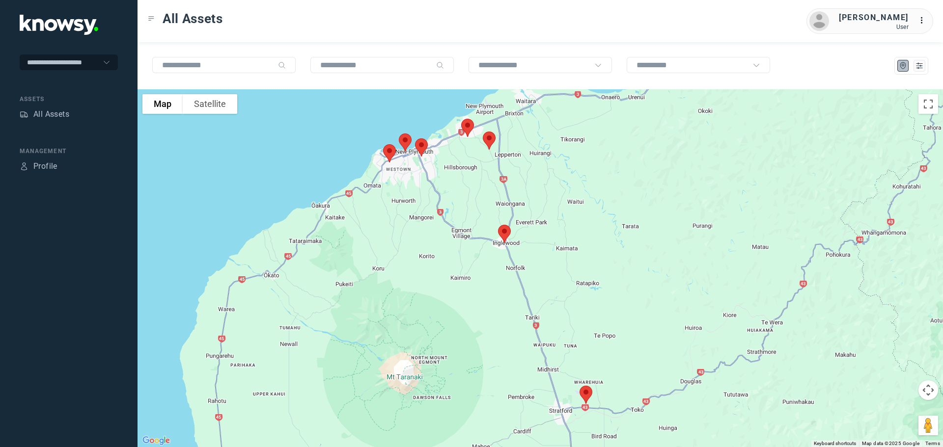
drag, startPoint x: 499, startPoint y: 233, endPoint x: 602, endPoint y: 353, distance: 158.1
click at [602, 353] on div at bounding box center [540, 268] width 805 height 358
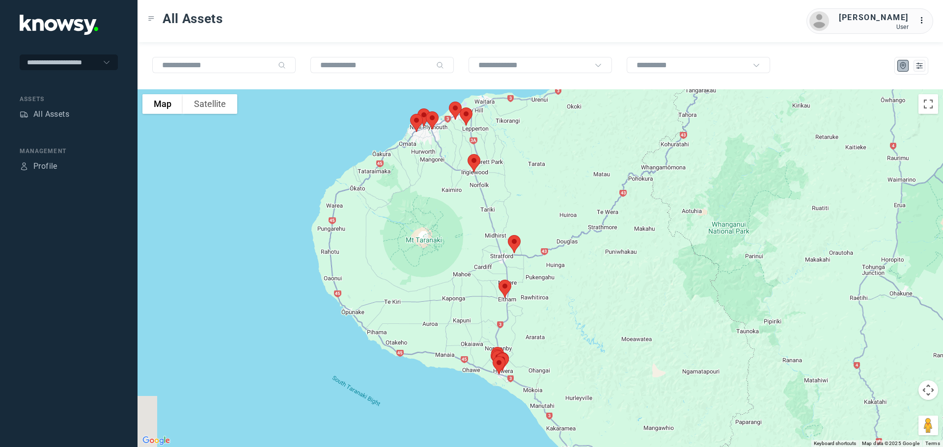
drag, startPoint x: 621, startPoint y: 375, endPoint x: 523, endPoint y: 214, distance: 188.9
click at [524, 209] on div at bounding box center [540, 268] width 805 height 358
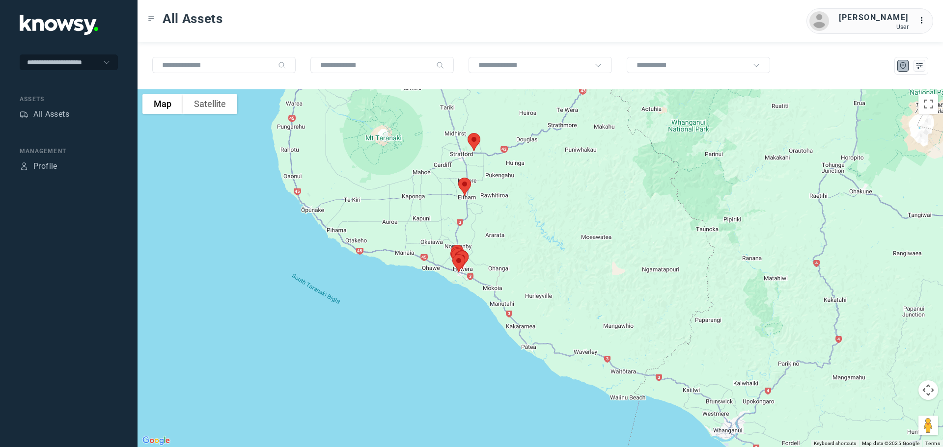
drag, startPoint x: 529, startPoint y: 284, endPoint x: 509, endPoint y: 228, distance: 59.5
click at [509, 228] on div at bounding box center [540, 268] width 805 height 358
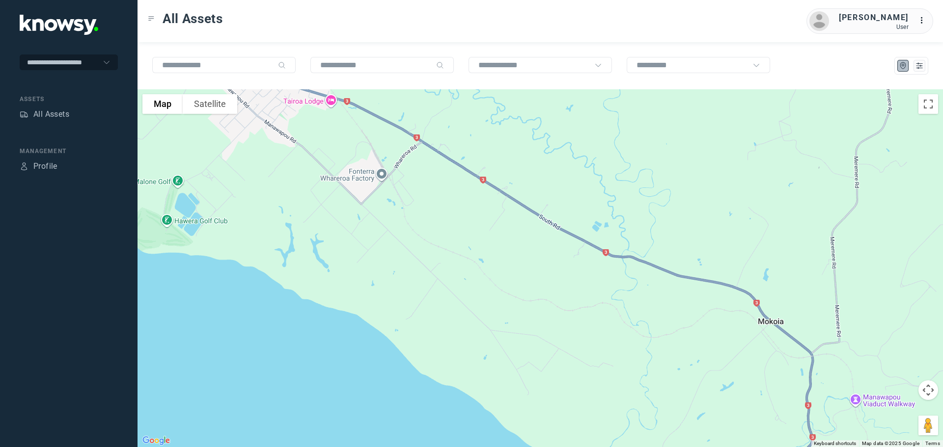
drag, startPoint x: 410, startPoint y: 164, endPoint x: 550, endPoint y: 392, distance: 267.2
click at [550, 392] on div at bounding box center [540, 268] width 805 height 358
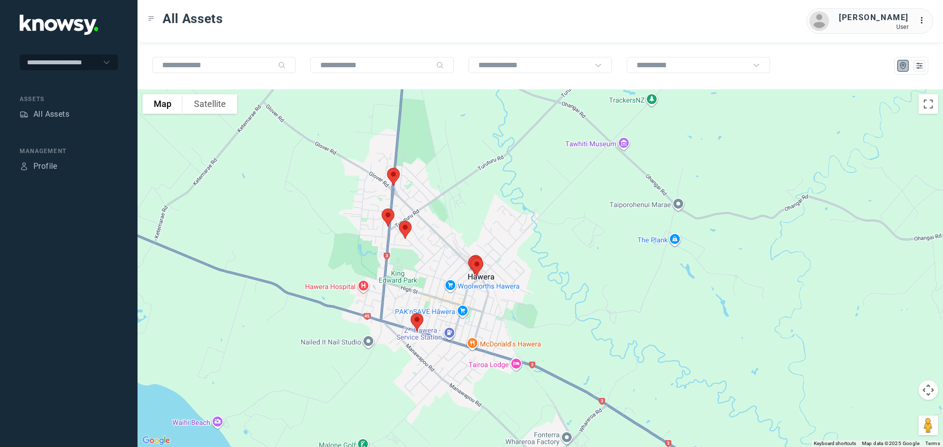
click at [405, 230] on img at bounding box center [405, 230] width 21 height 26
click at [442, 171] on button "Close" at bounding box center [437, 175] width 24 height 24
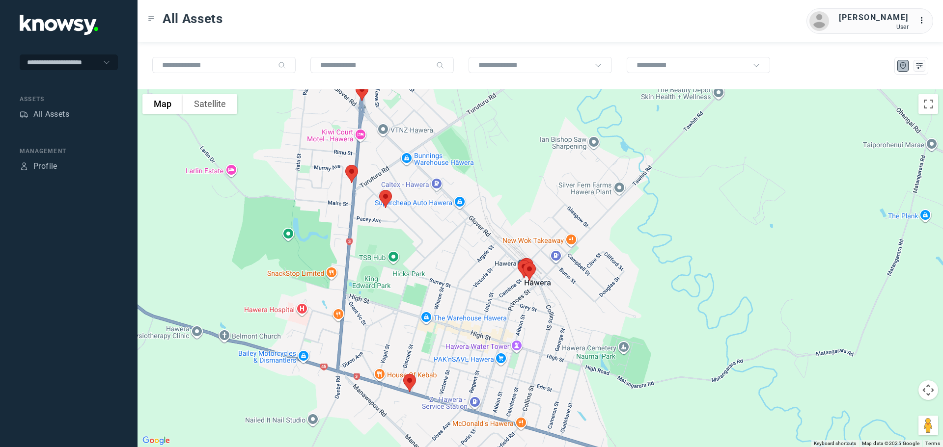
click at [349, 171] on img at bounding box center [351, 174] width 21 height 26
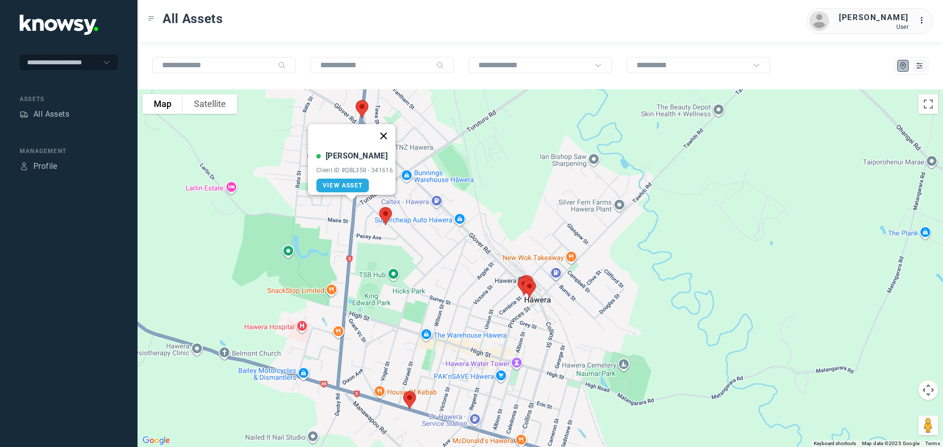
click at [386, 132] on button "Close" at bounding box center [384, 136] width 24 height 24
